Goal: Transaction & Acquisition: Purchase product/service

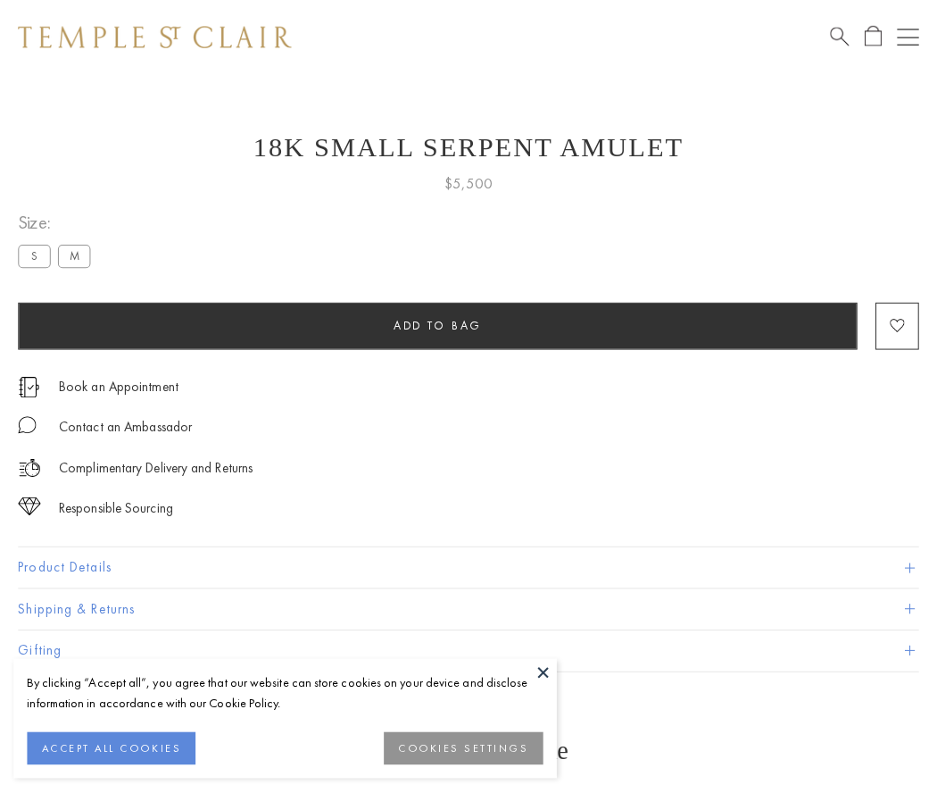
scroll to position [71, 0]
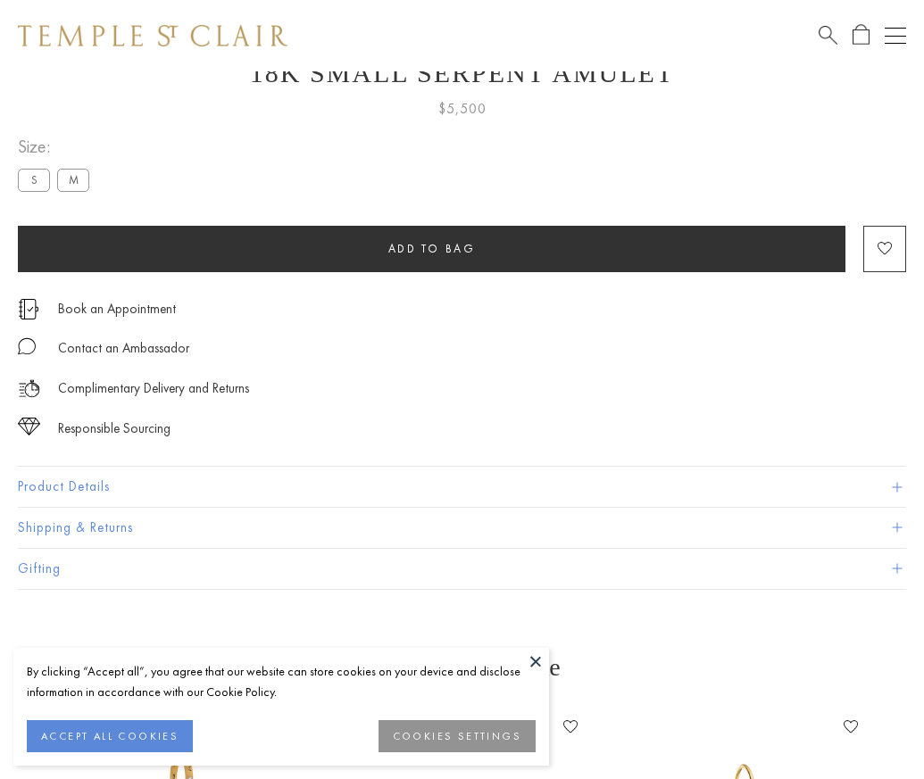
click at [431, 248] on span "Add to bag" at bounding box center [431, 248] width 87 height 15
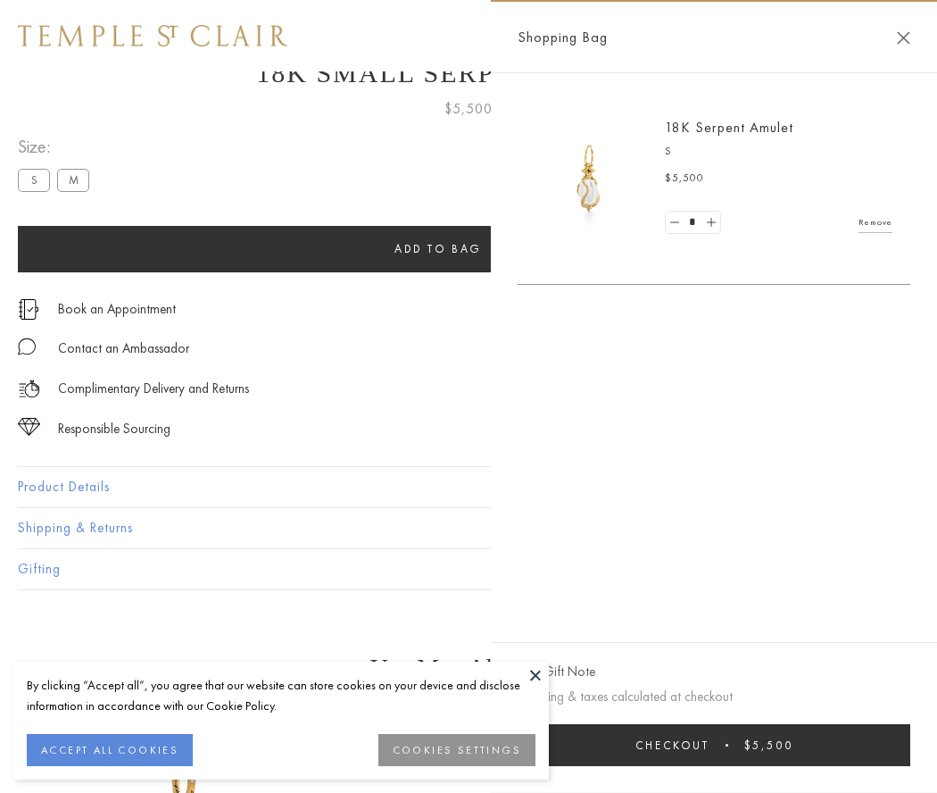
click at [714, 744] on button "Checkout $5,500" at bounding box center [714, 745] width 393 height 42
